Goal: Task Accomplishment & Management: Use online tool/utility

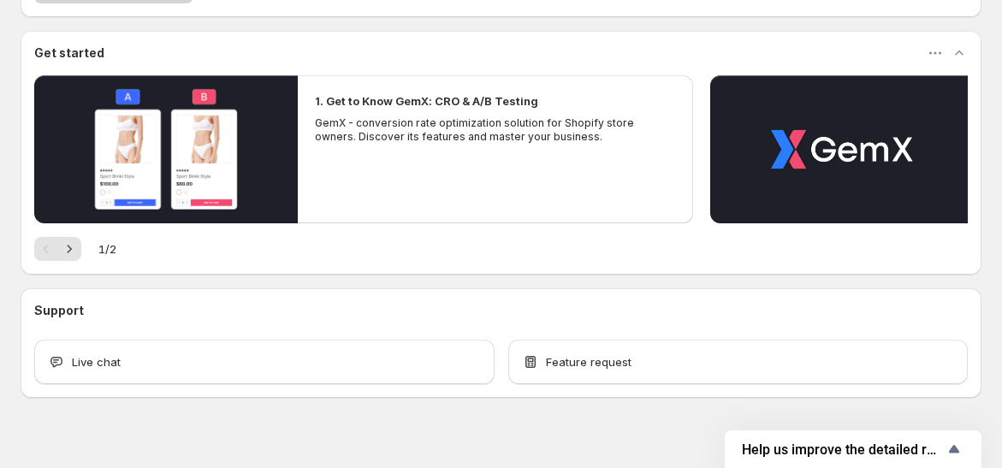
scroll to position [149, 0]
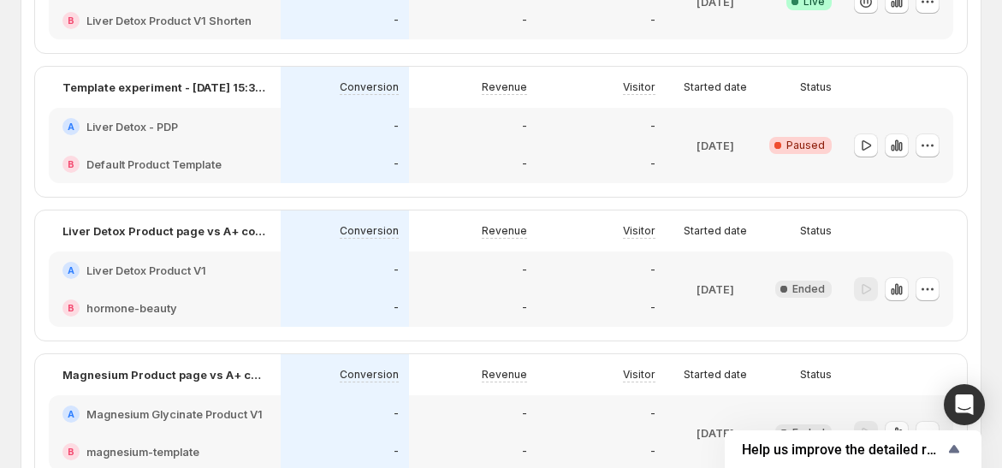
scroll to position [86, 0]
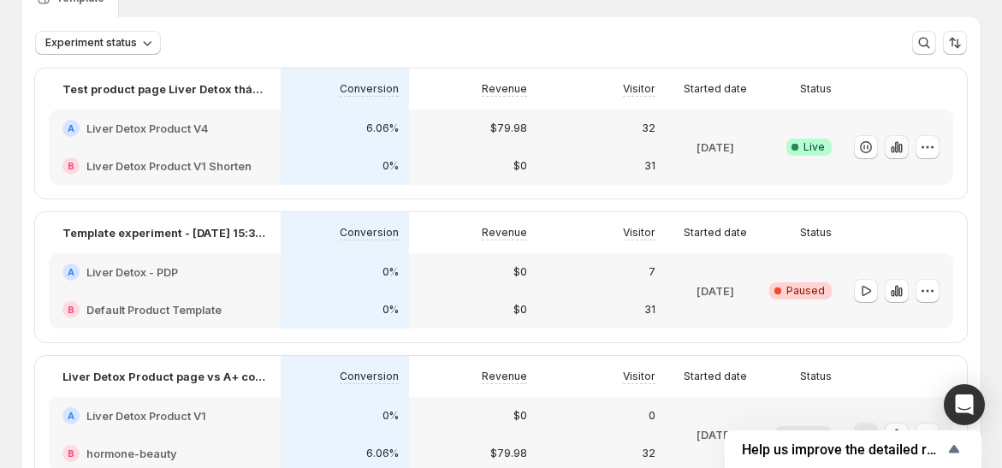
click at [909, 143] on button "button" at bounding box center [897, 147] width 24 height 24
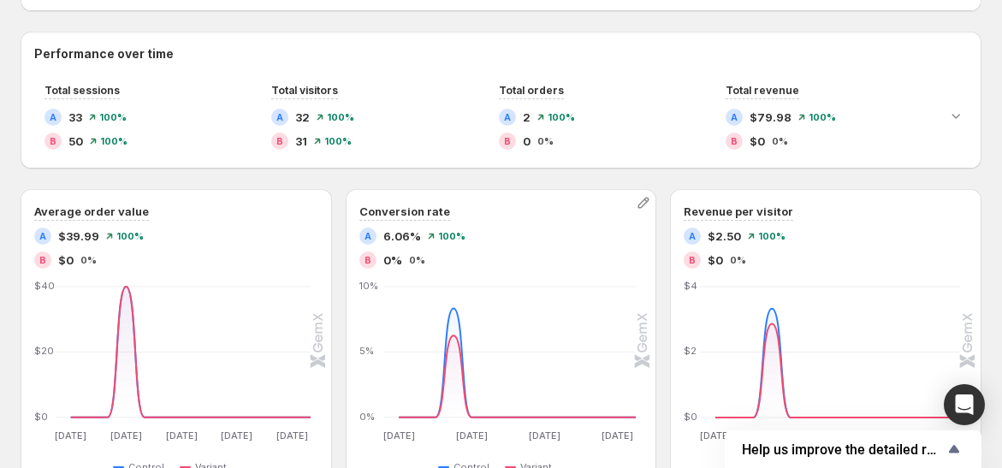
scroll to position [336, 0]
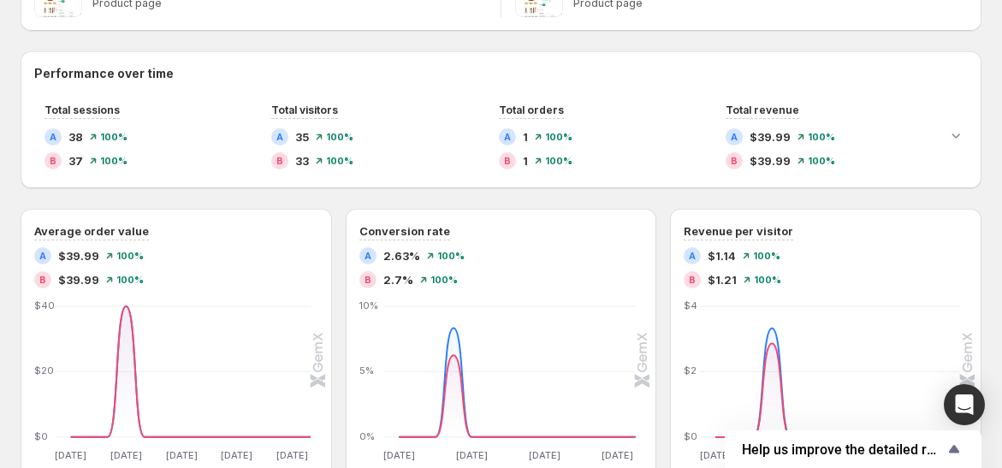
scroll to position [348, 0]
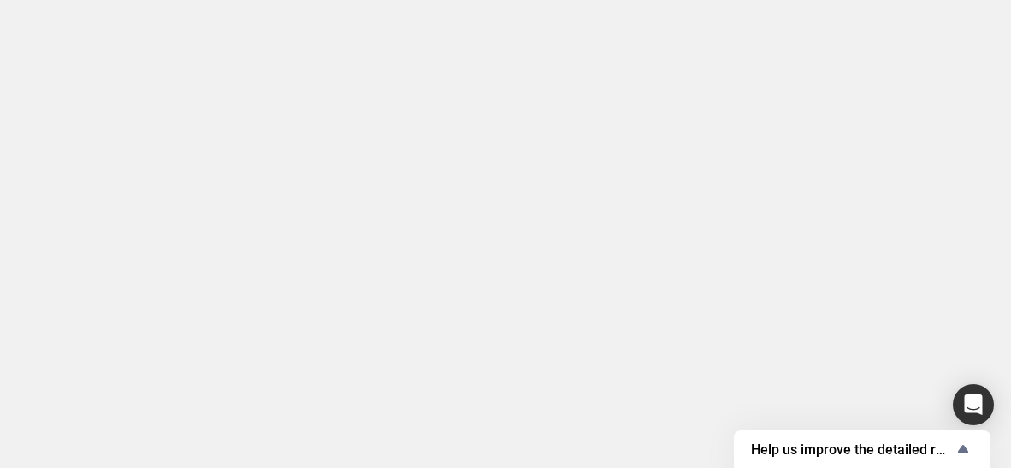
click at [471, 251] on body "Home Experiments Analytics Plans Help us improve the detailed report for A/B ca…" at bounding box center [505, 234] width 1011 height 468
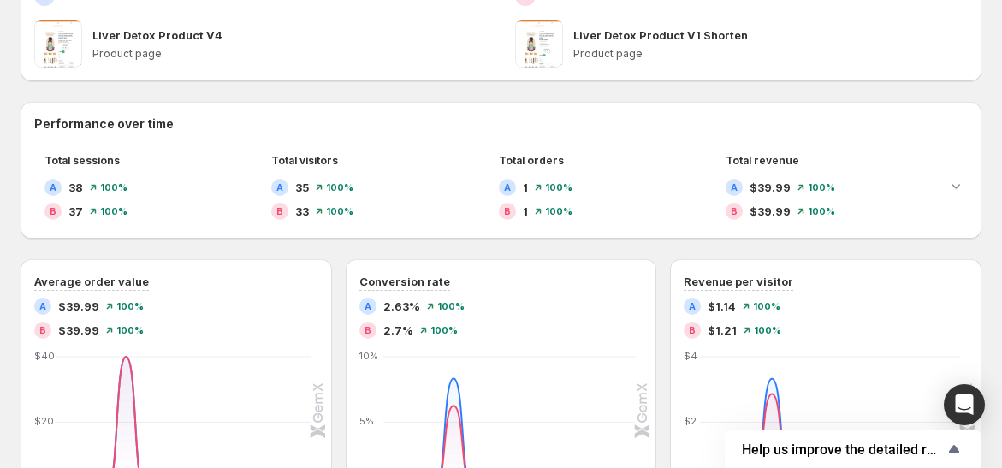
scroll to position [352, 0]
